Goal: Use online tool/utility

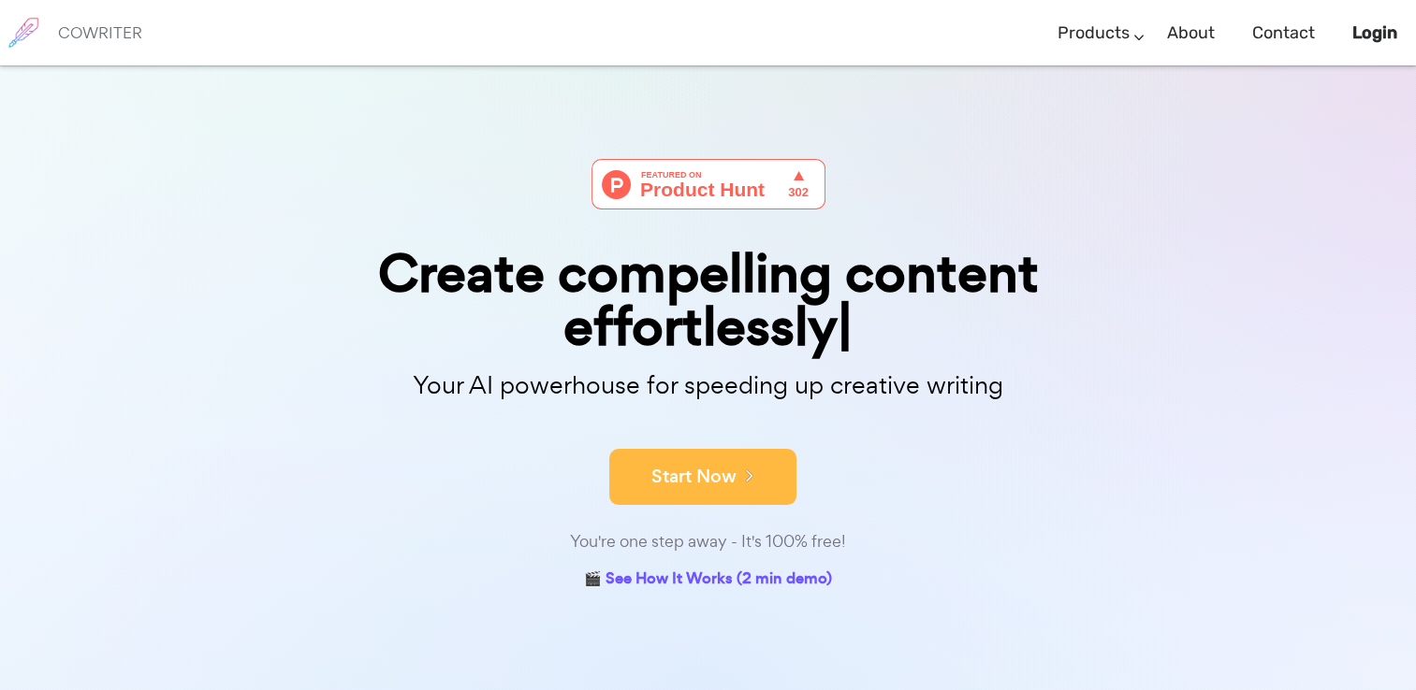
click at [711, 472] on button "Start Now" at bounding box center [702, 477] width 187 height 56
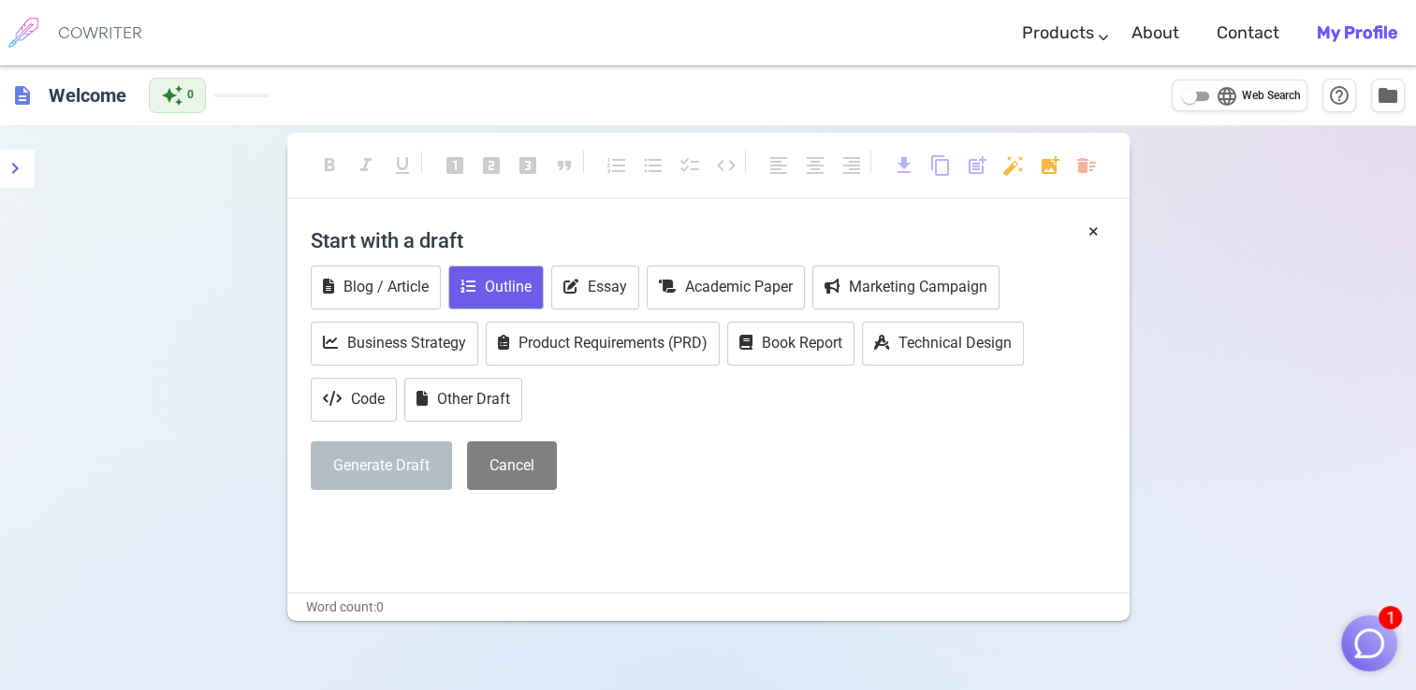
click at [510, 271] on button "Outline" at bounding box center [495, 288] width 95 height 44
